Goal: Task Accomplishment & Management: Manage account settings

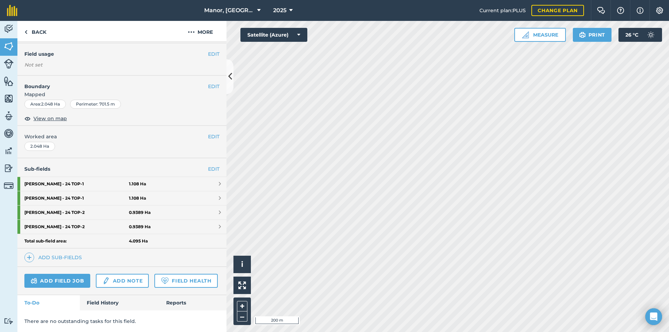
scroll to position [76, 0]
click at [106, 304] on link "Field History" at bounding box center [119, 302] width 79 height 15
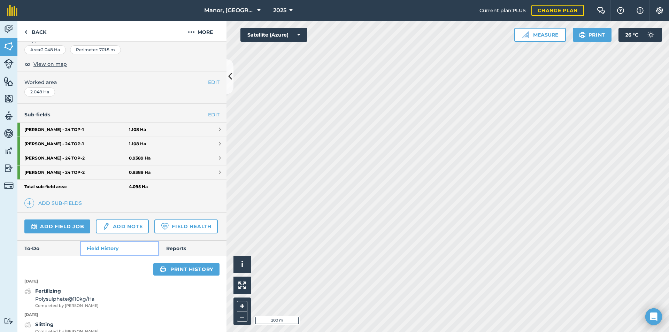
scroll to position [100, 0]
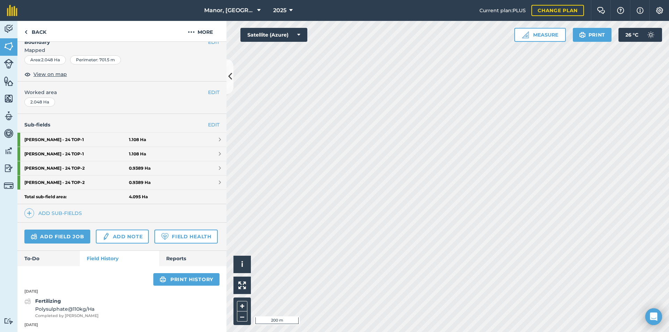
scroll to position [76, 0]
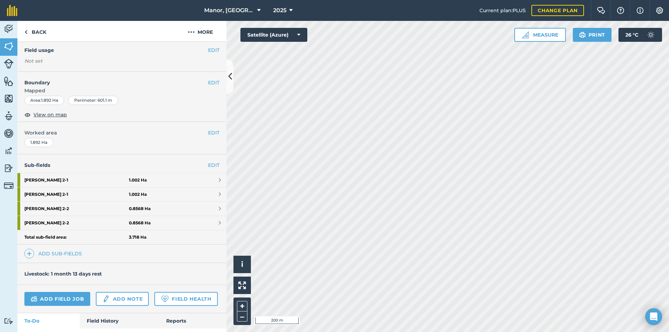
scroll to position [60, 0]
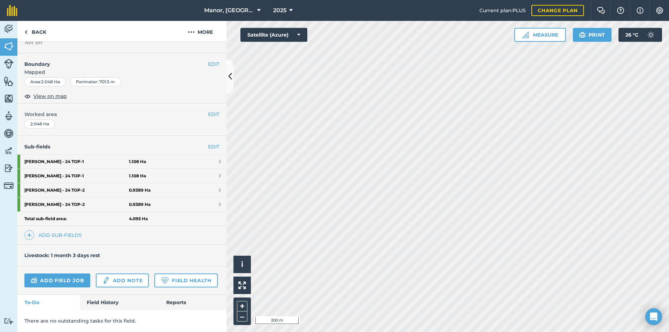
scroll to position [98, 0]
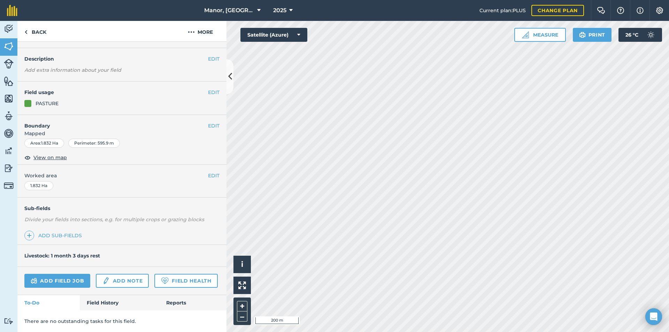
scroll to position [37, 0]
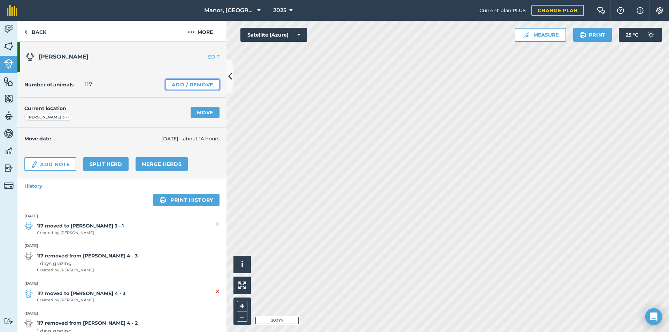
click at [182, 84] on link "Add / Remove" at bounding box center [193, 84] width 54 height 11
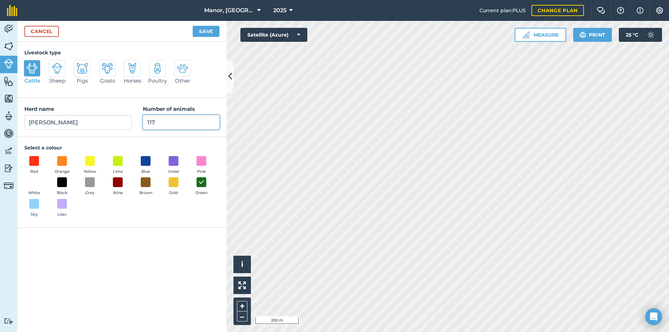
drag, startPoint x: 167, startPoint y: 120, endPoint x: 134, endPoint y: 121, distance: 33.1
click at [134, 121] on div "Herd name [PERSON_NAME] milkers Number of animals 117" at bounding box center [121, 117] width 209 height 39
type input "120"
click at [213, 29] on button "Save" at bounding box center [206, 31] width 27 height 11
